Goal: Transaction & Acquisition: Download file/media

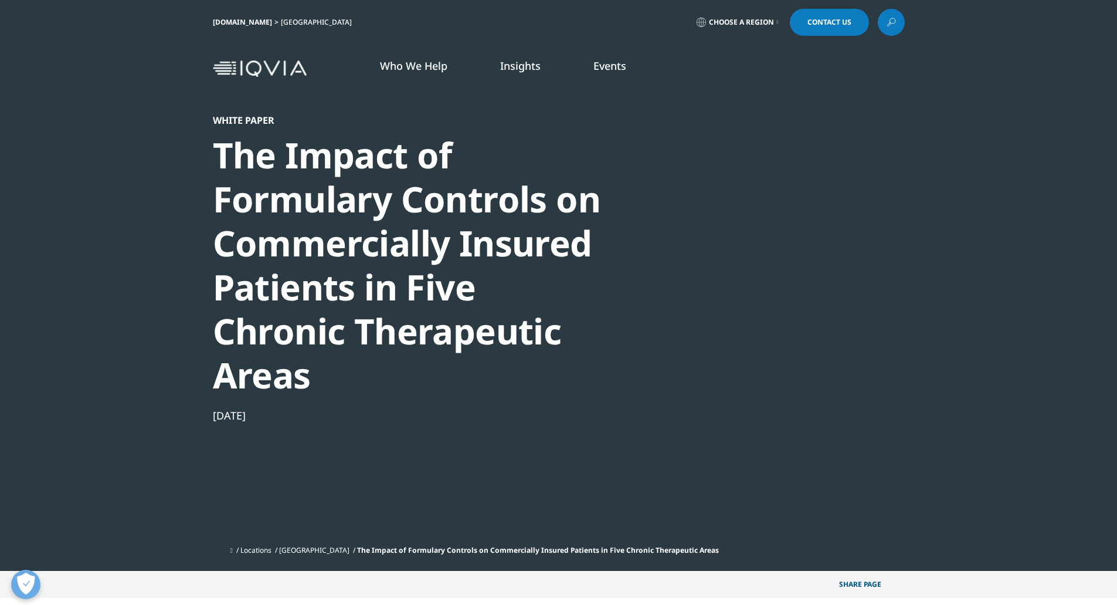
scroll to position [151, 692]
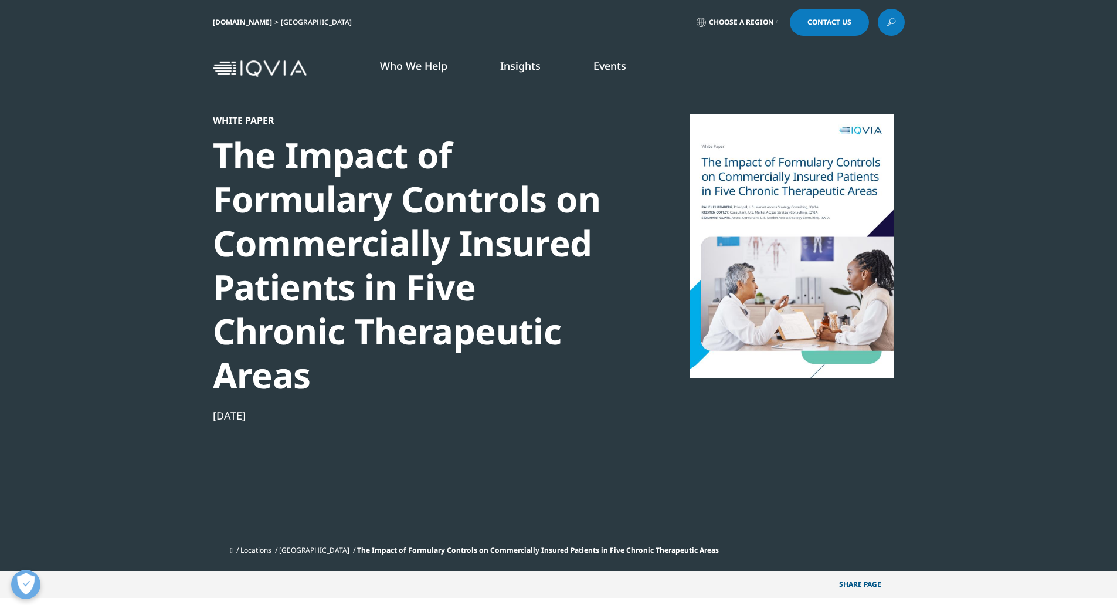
click at [606, 408] on div "[DATE]" at bounding box center [414, 415] width 402 height 14
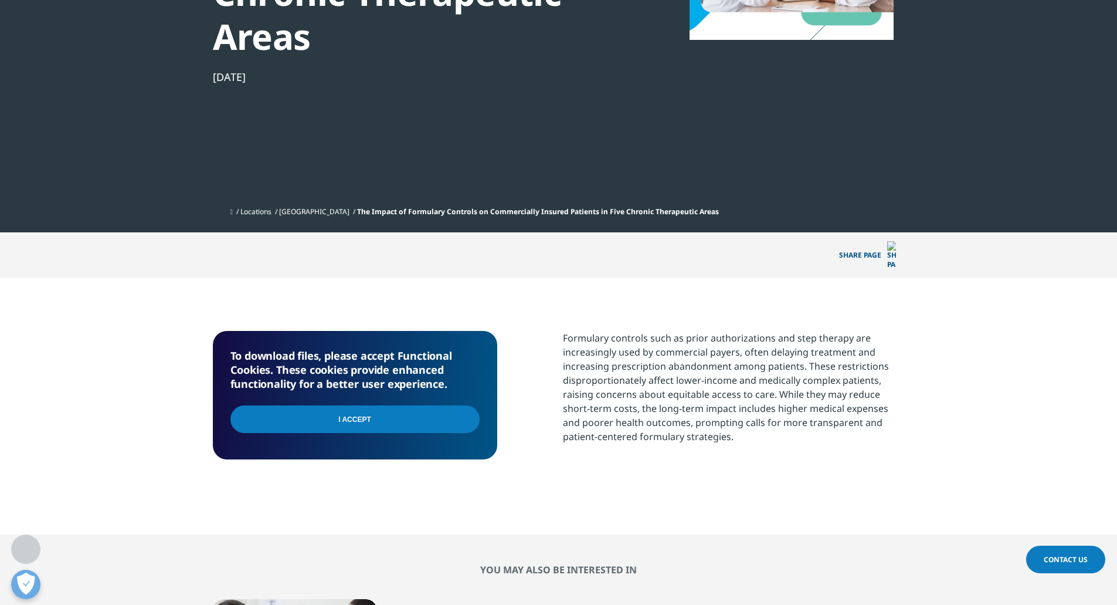
scroll to position [352, 0]
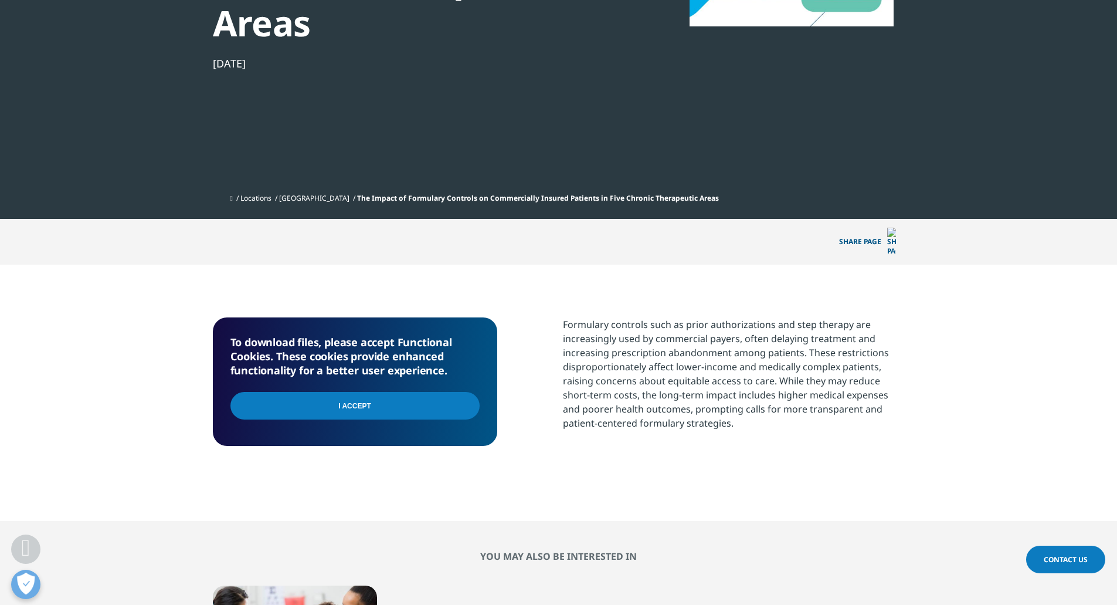
click at [423, 392] on input "I Accept" at bounding box center [355, 406] width 249 height 28
click at [1032, 422] on section "To download files, please accept Functional Cookies. These cookies provide enha…" at bounding box center [558, 393] width 1117 height 256
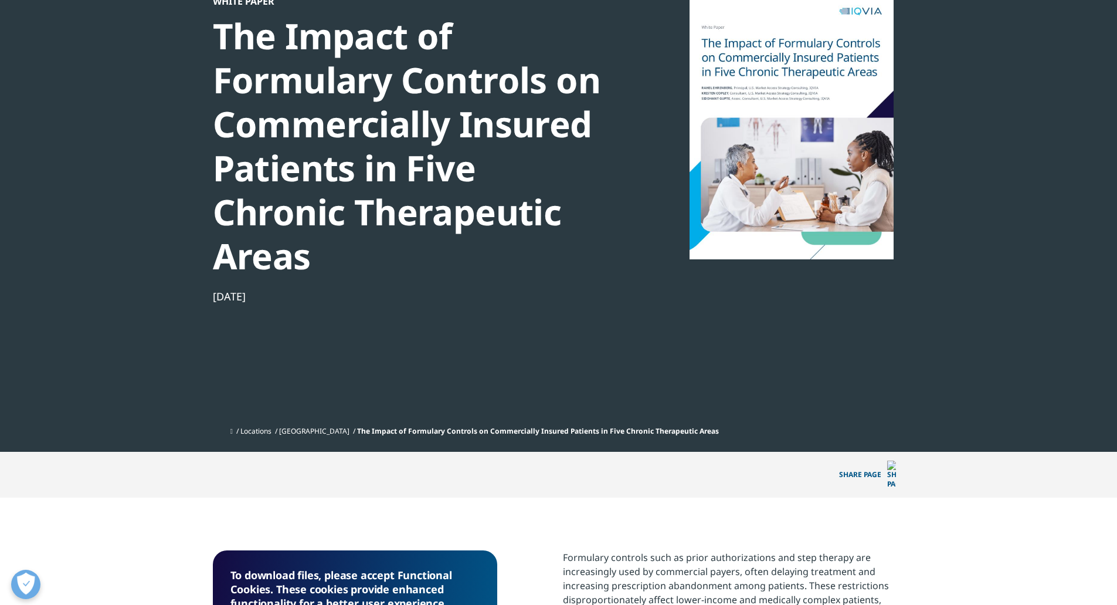
scroll to position [0, 0]
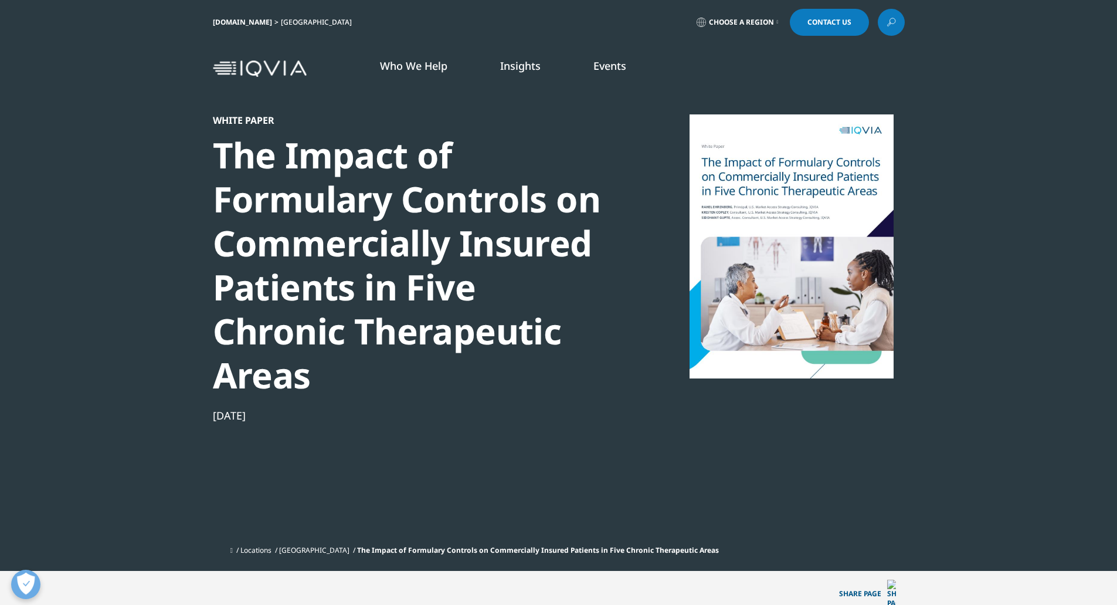
click at [1029, 434] on section "White Paper The Impact of Formulary Controls on Commercially Insured Patients i…" at bounding box center [558, 285] width 1117 height 571
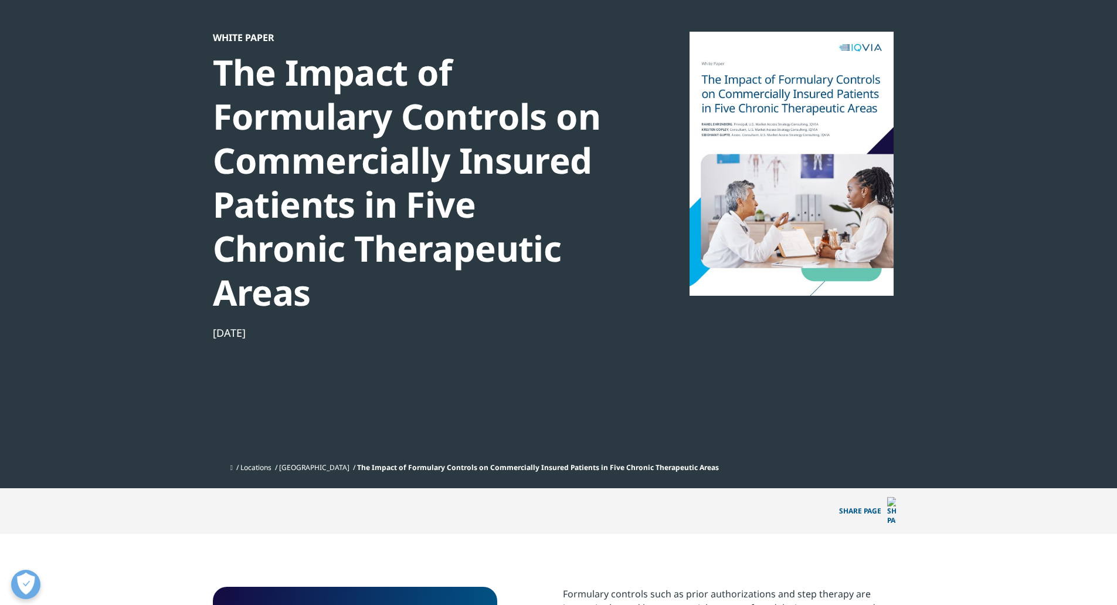
scroll to position [235, 0]
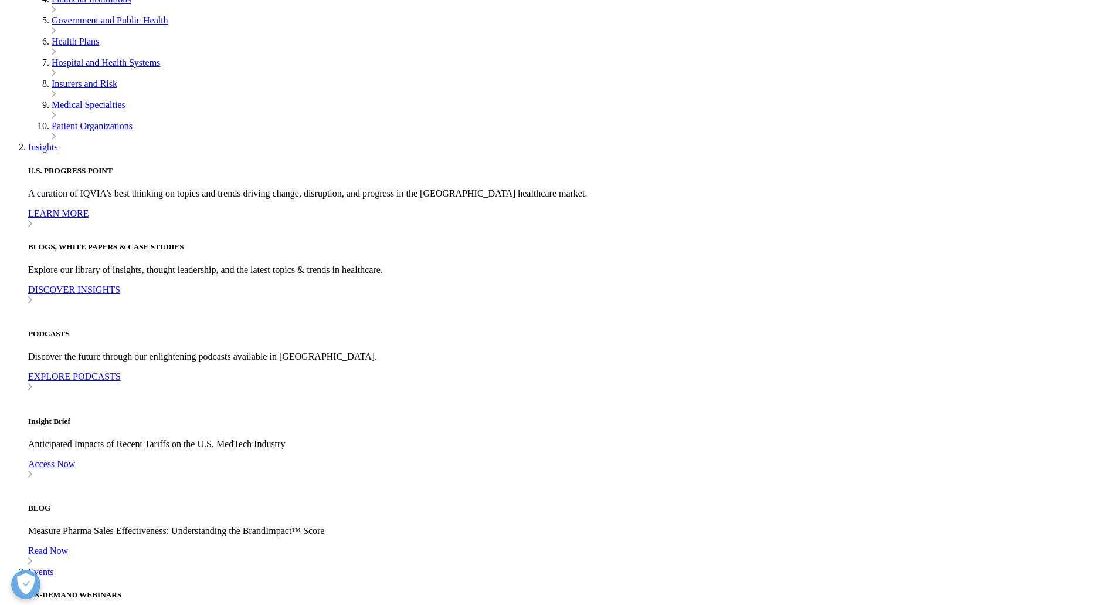
scroll to position [454, 692]
type input "Joe"
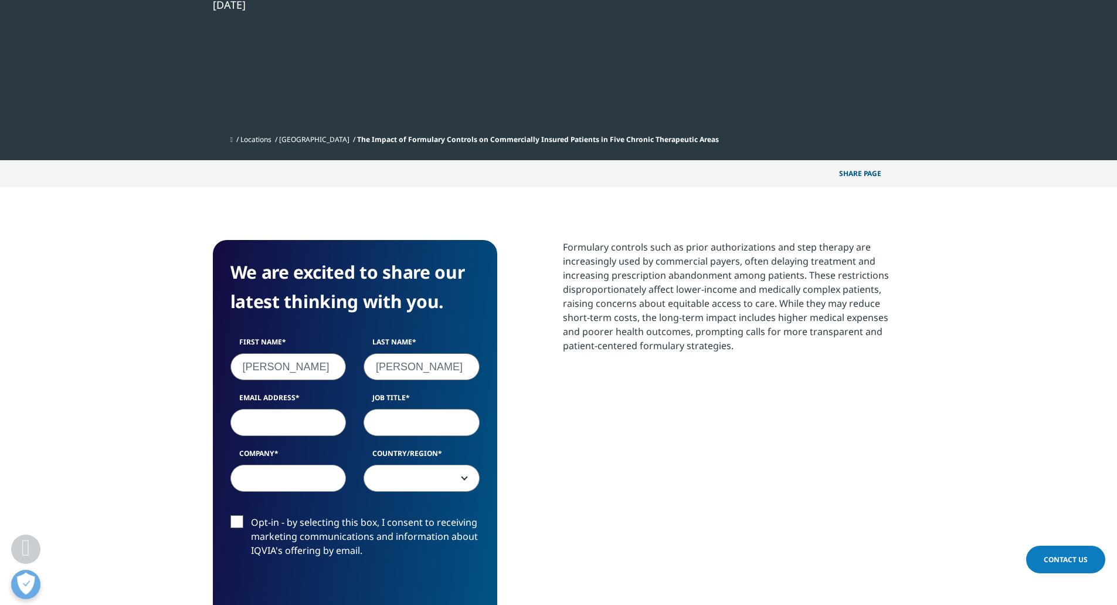
type input "Zheng"
type input "joe.zheng@insead.edu"
type input "Forecasting Lead"
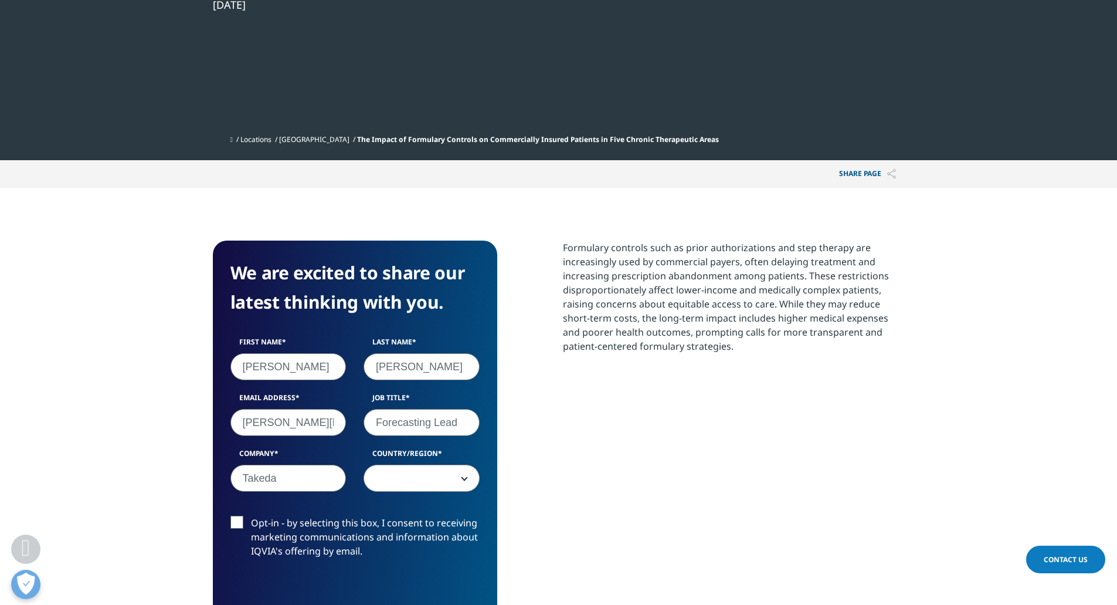
type input "Takeda"
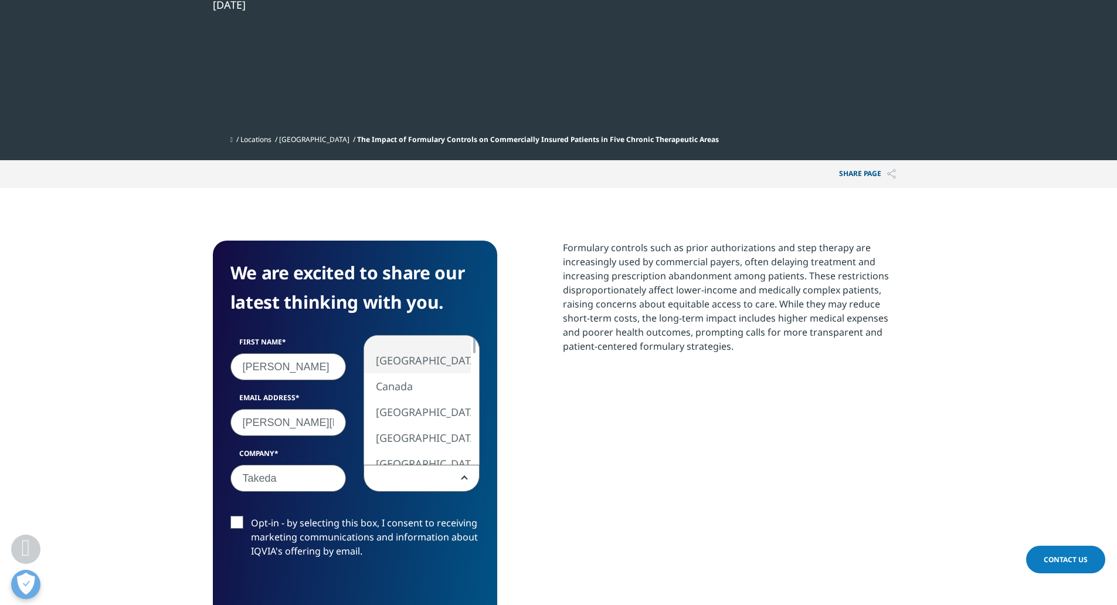
select select "[GEOGRAPHIC_DATA]"
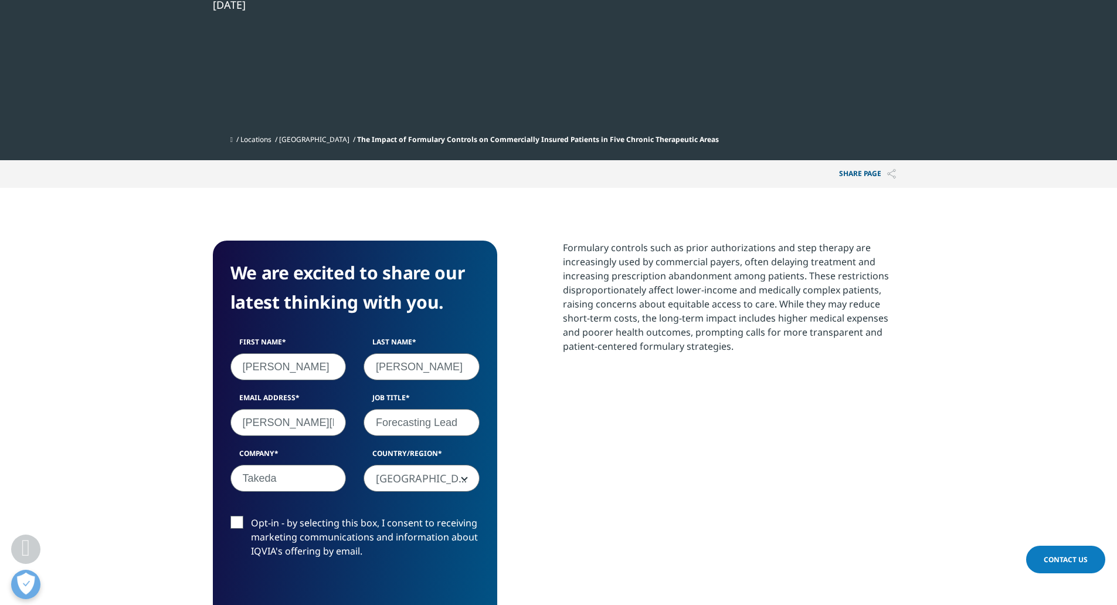
click at [240, 523] on label "Opt-in - by selecting this box, I consent to receiving marketing communications…" at bounding box center [355, 540] width 249 height 49
click at [251, 516] on input "Opt-in - by selecting this box, I consent to receiving marketing communications…" at bounding box center [251, 516] width 0 height 0
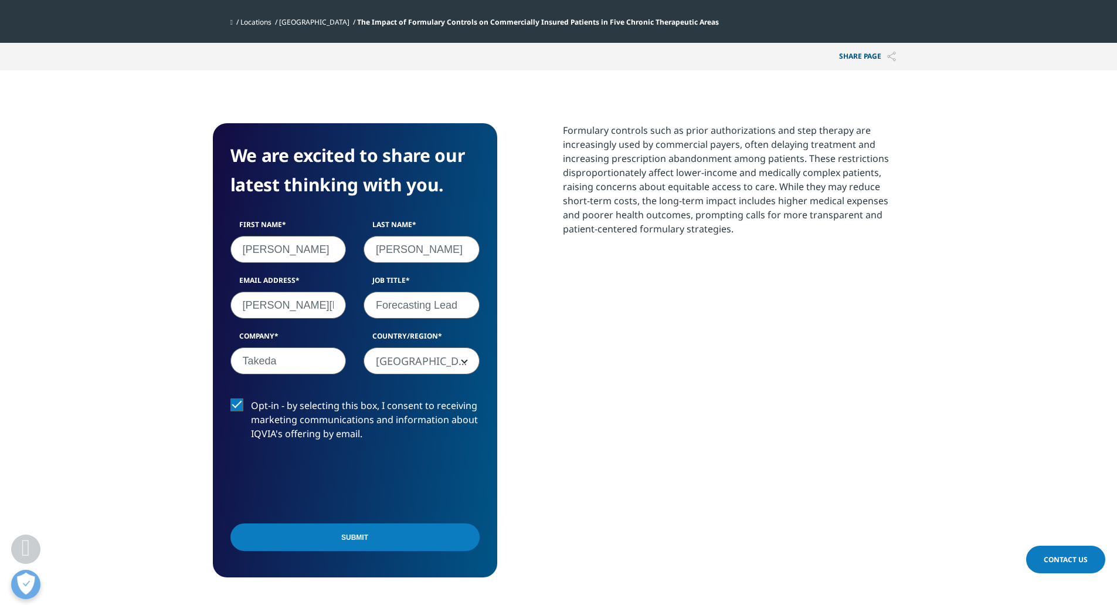
click at [353, 540] on input "Submit" at bounding box center [355, 537] width 249 height 28
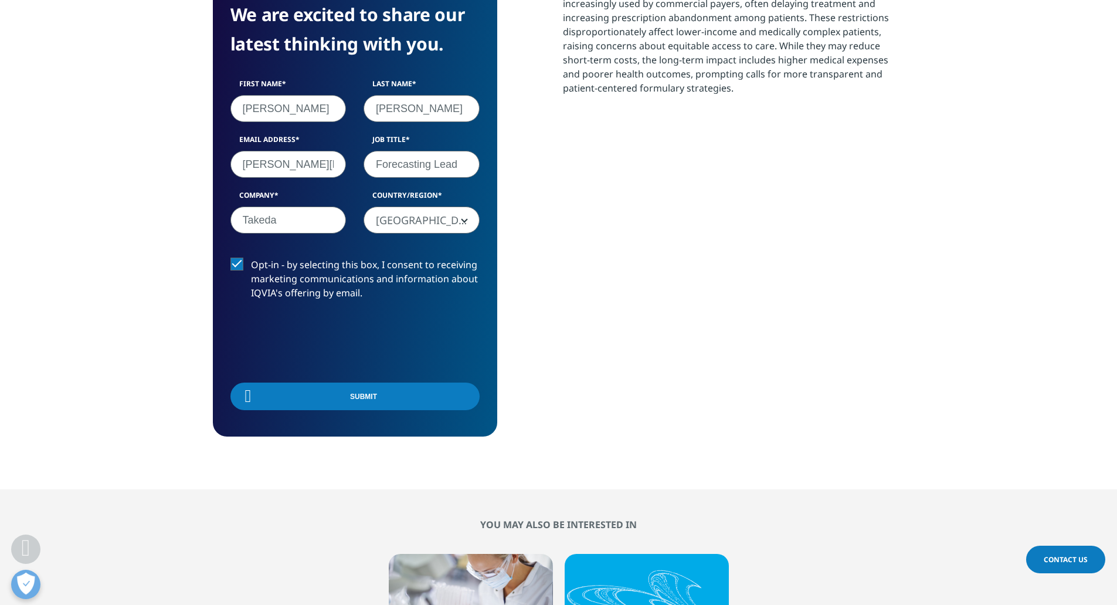
scroll to position [151, 692]
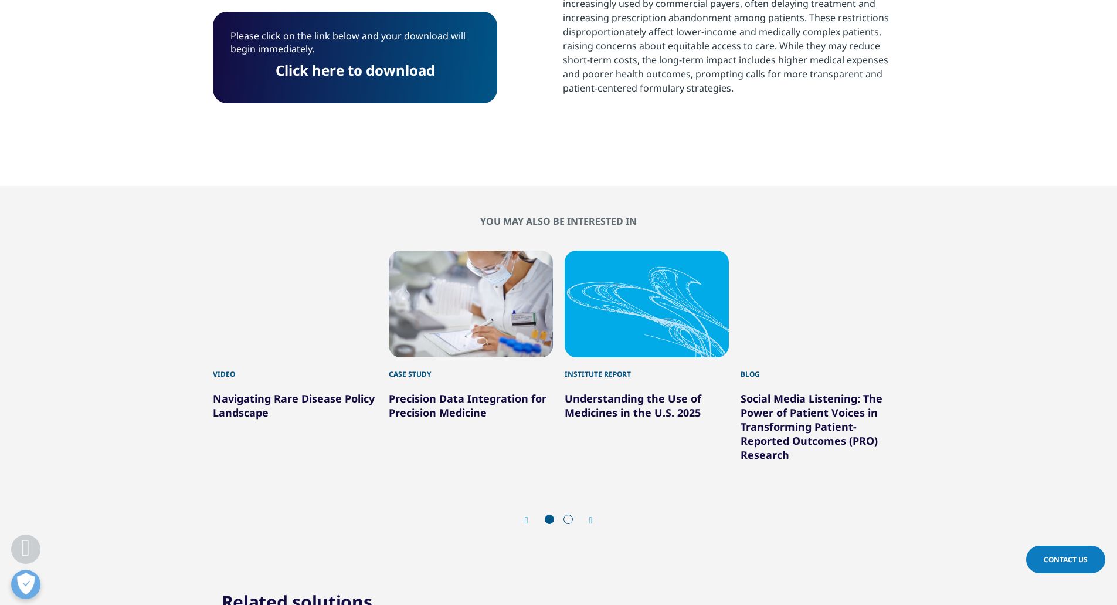
click at [354, 85] on p "Click here to download" at bounding box center [355, 75] width 249 height 22
click at [359, 73] on link "Click here to download" at bounding box center [356, 69] width 160 height 19
